Goal: Find specific page/section: Find specific page/section

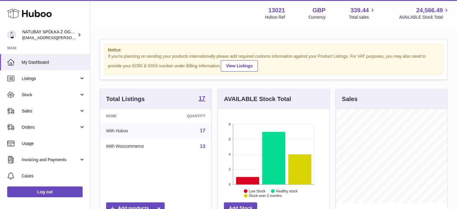
scroll to position [94, 113]
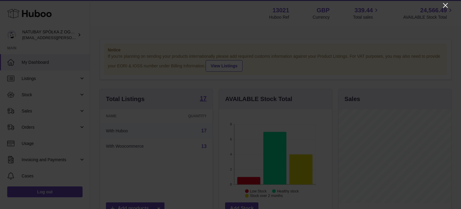
click at [448, 8] on icon "Close" at bounding box center [445, 5] width 7 height 7
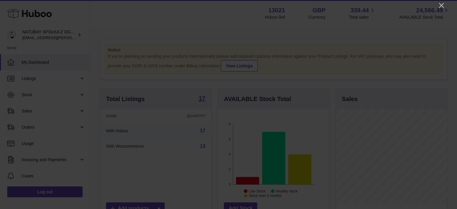
scroll to position [300278, 300260]
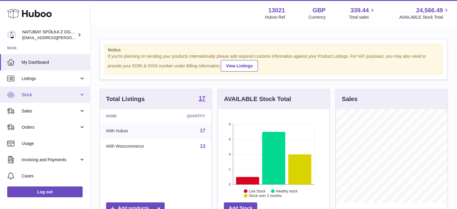
click at [42, 95] on span "Stock" at bounding box center [50, 95] width 57 height 6
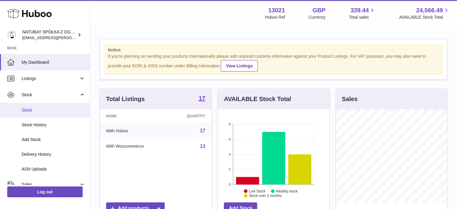
click at [39, 106] on link "Stock" at bounding box center [45, 110] width 90 height 15
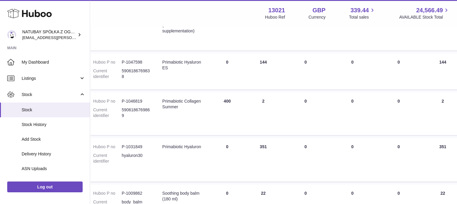
scroll to position [120, 0]
